Goal: Navigation & Orientation: Find specific page/section

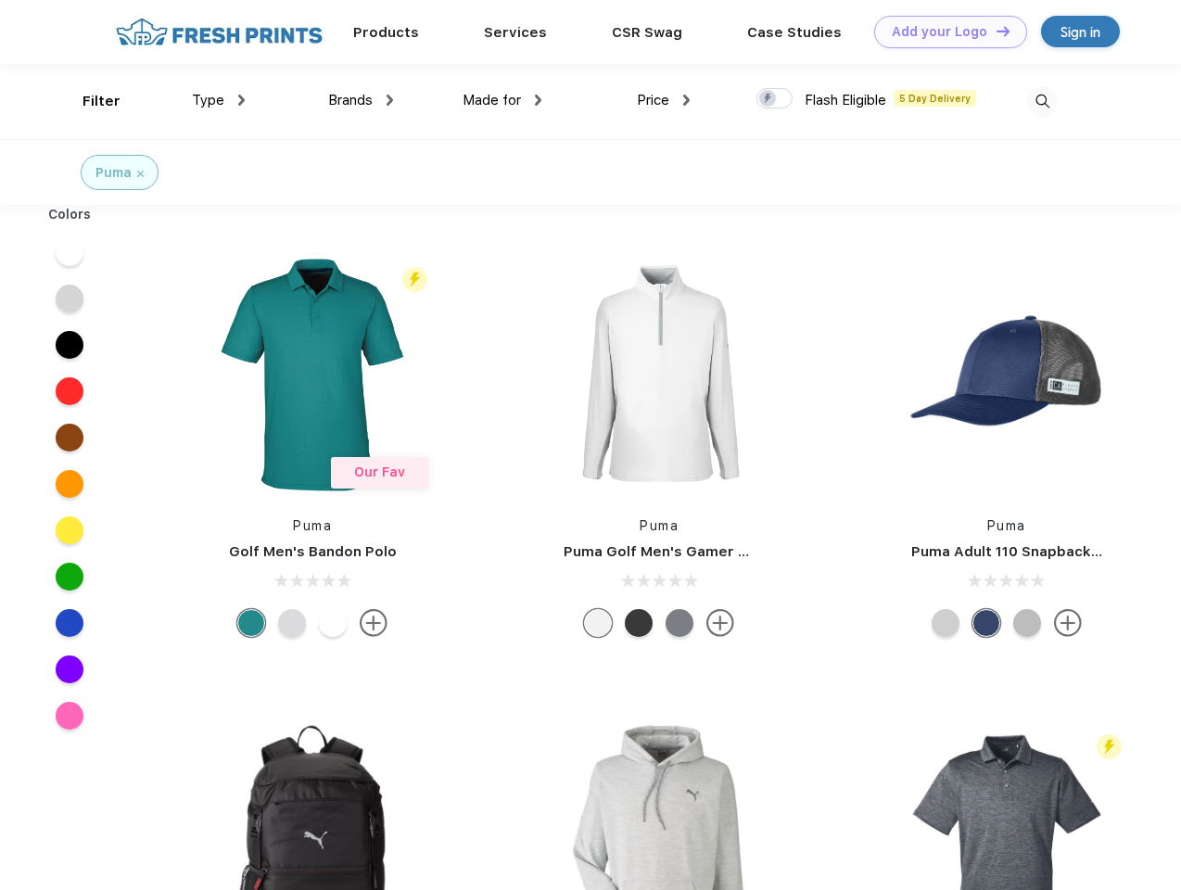
click at [944, 32] on link "Add your Logo Design Tool" at bounding box center [950, 32] width 153 height 32
click at [0, 0] on div "Design Tool" at bounding box center [0, 0] width 0 height 0
click at [995, 31] on link "Add your Logo Design Tool" at bounding box center [950, 32] width 153 height 32
click at [89, 101] on div "Filter" at bounding box center [102, 101] width 38 height 21
click at [219, 100] on span "Type" at bounding box center [208, 100] width 32 height 17
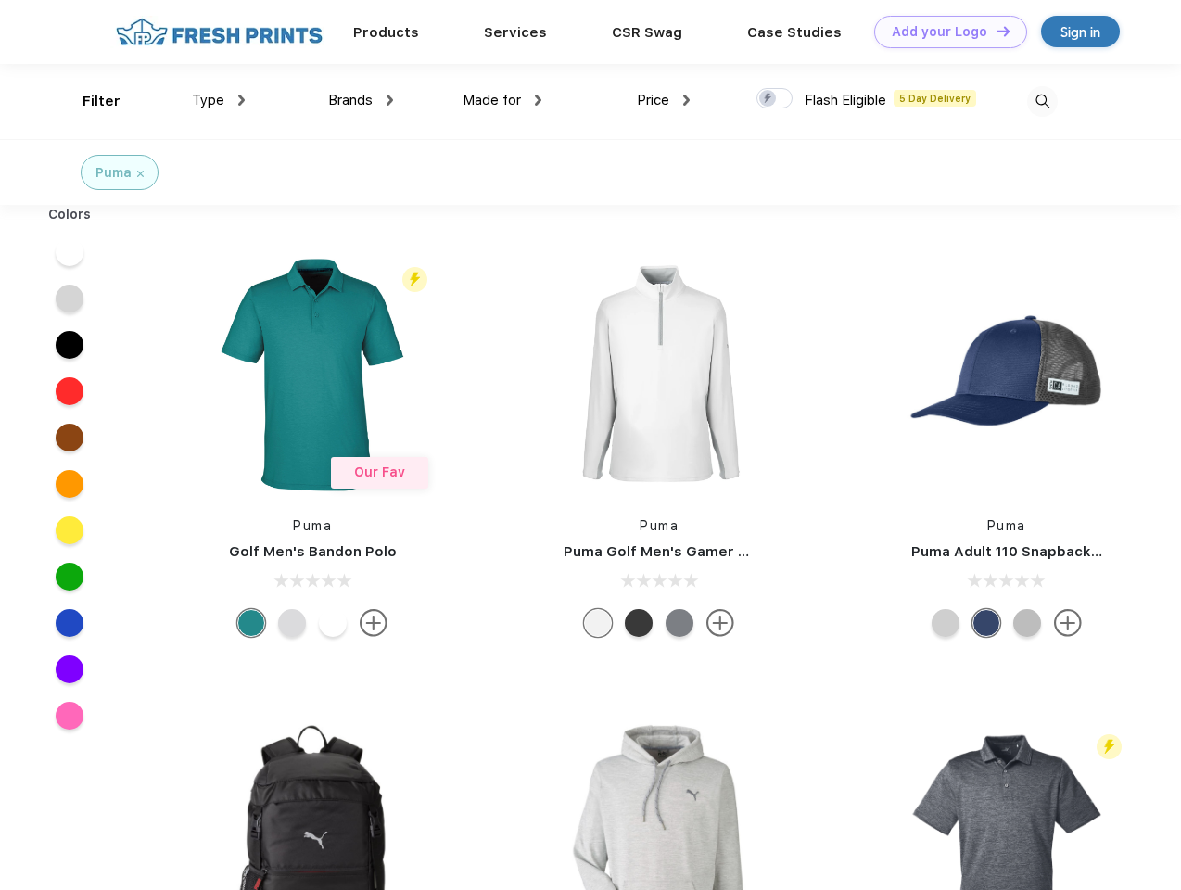
click at [361, 100] on span "Brands" at bounding box center [350, 100] width 44 height 17
click at [502, 100] on span "Made for" at bounding box center [492, 100] width 58 height 17
click at [664, 100] on span "Price" at bounding box center [653, 100] width 32 height 17
click at [775, 99] on div at bounding box center [774, 98] width 36 height 20
click at [769, 99] on input "checkbox" at bounding box center [762, 93] width 12 height 12
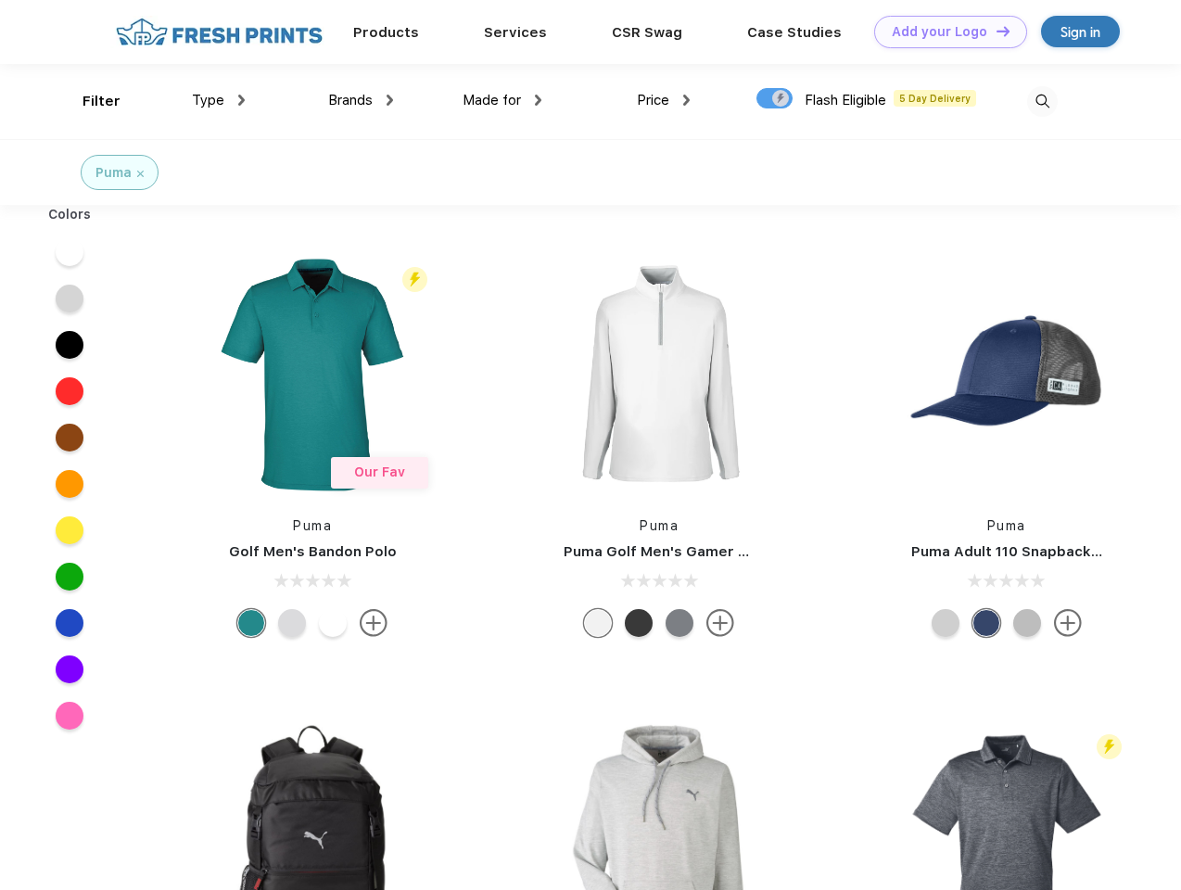
click at [1042, 101] on img at bounding box center [1042, 101] width 31 height 31
